Goal: Register for event/course

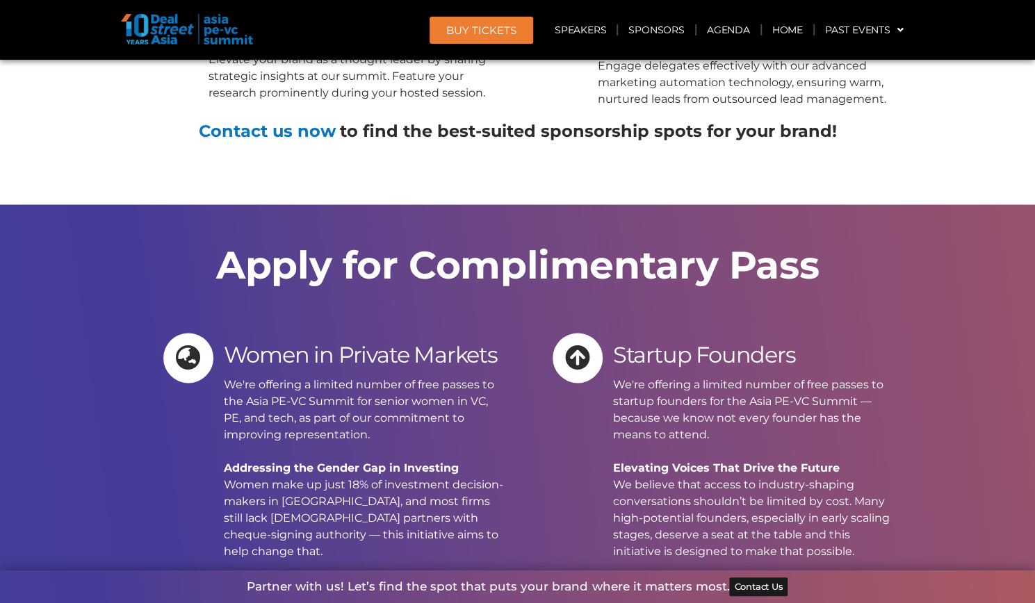
scroll to position [13240, 0]
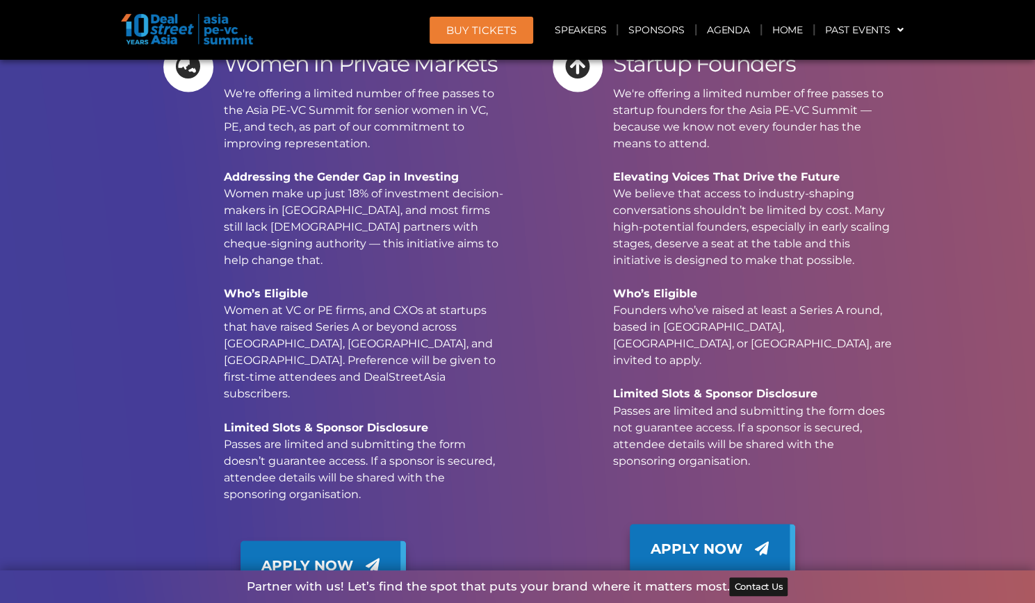
scroll to position [13281, 0]
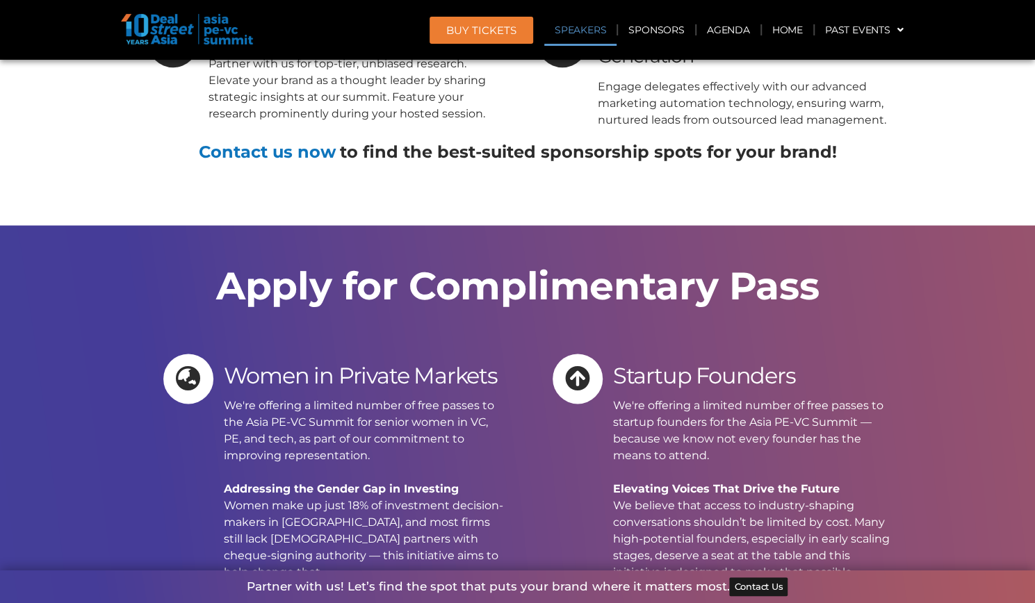
scroll to position [13268, 0]
